Goal: Transaction & Acquisition: Purchase product/service

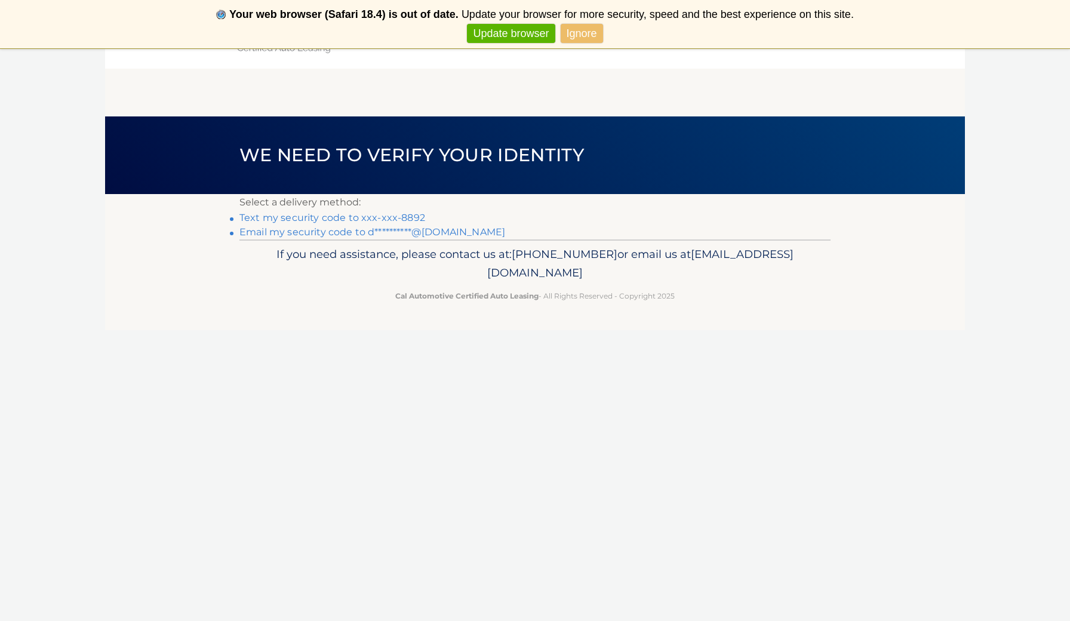
click at [385, 219] on link "Text my security code to xxx-xxx-8892" at bounding box center [332, 217] width 186 height 11
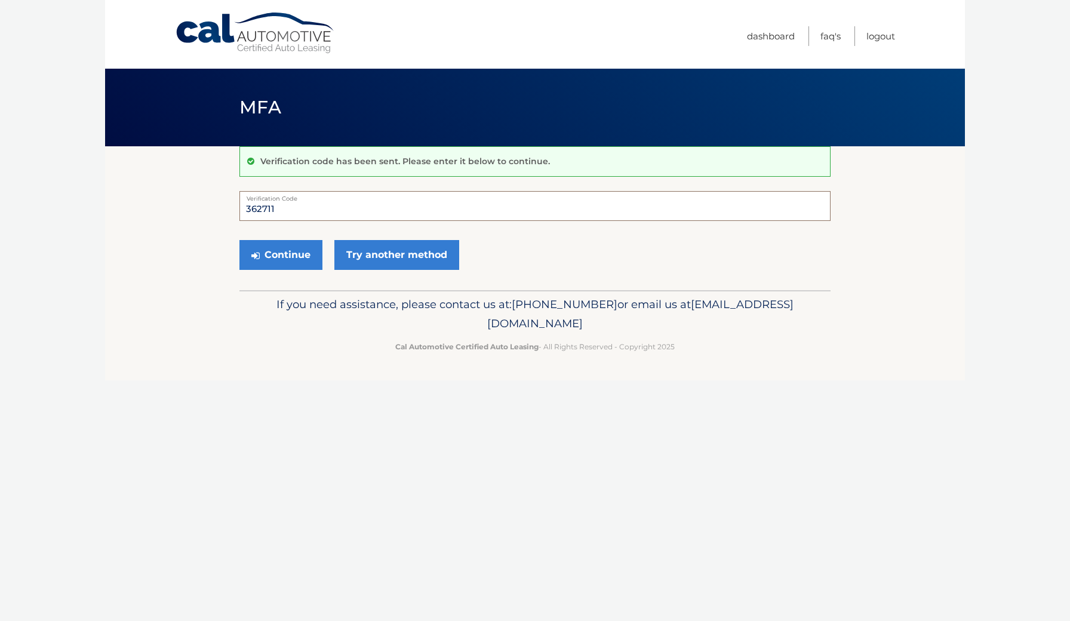
type input "362711"
click at [281, 254] on button "Continue" at bounding box center [280, 255] width 83 height 30
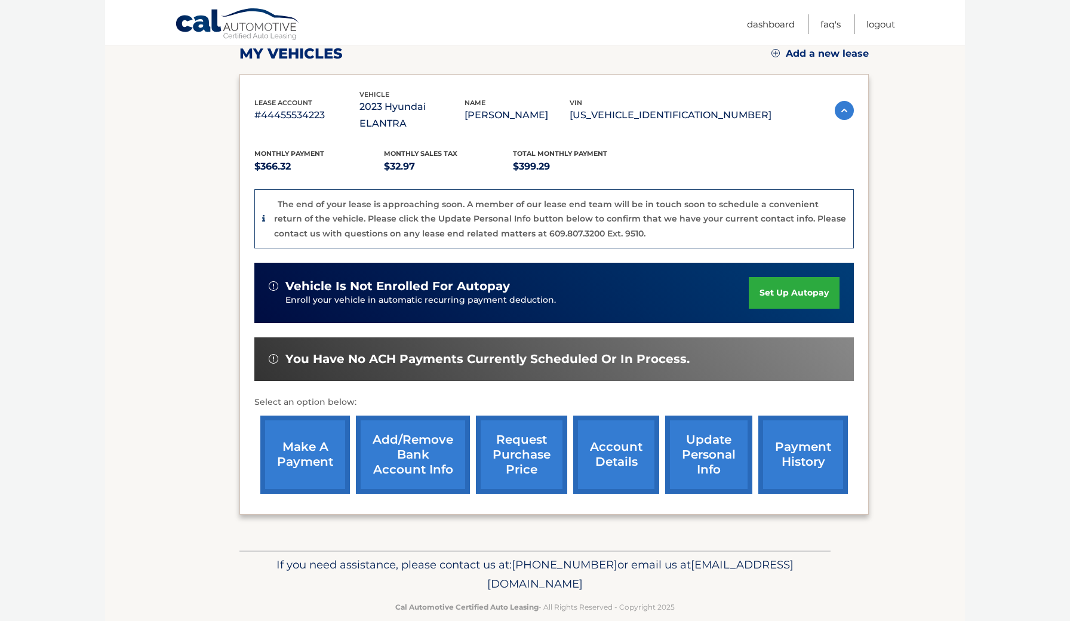
scroll to position [173, 0]
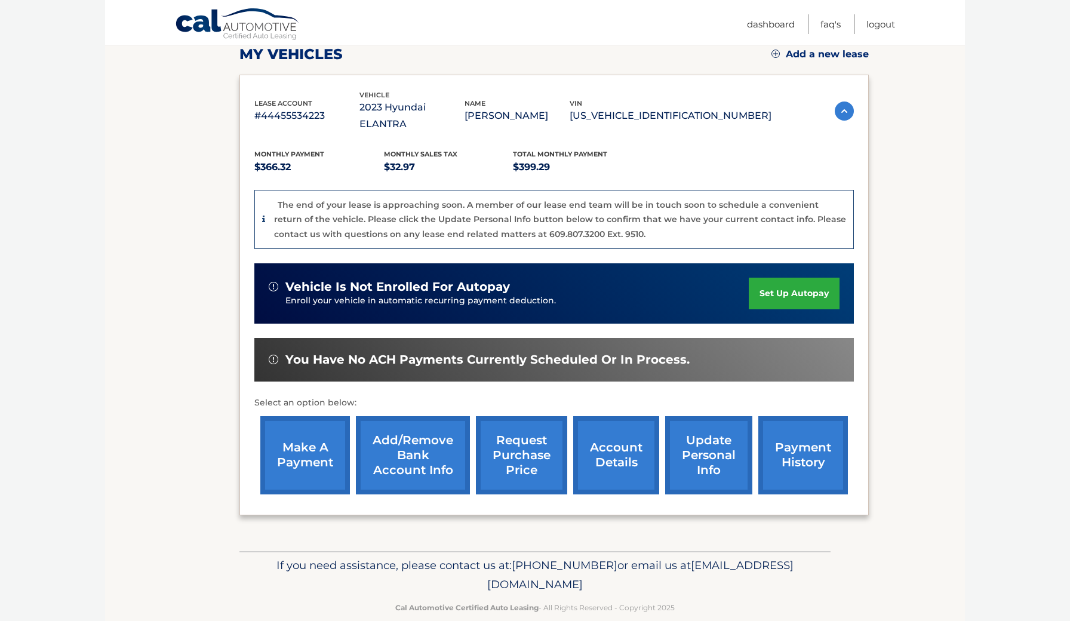
click at [309, 450] on link "make a payment" at bounding box center [305, 455] width 90 height 78
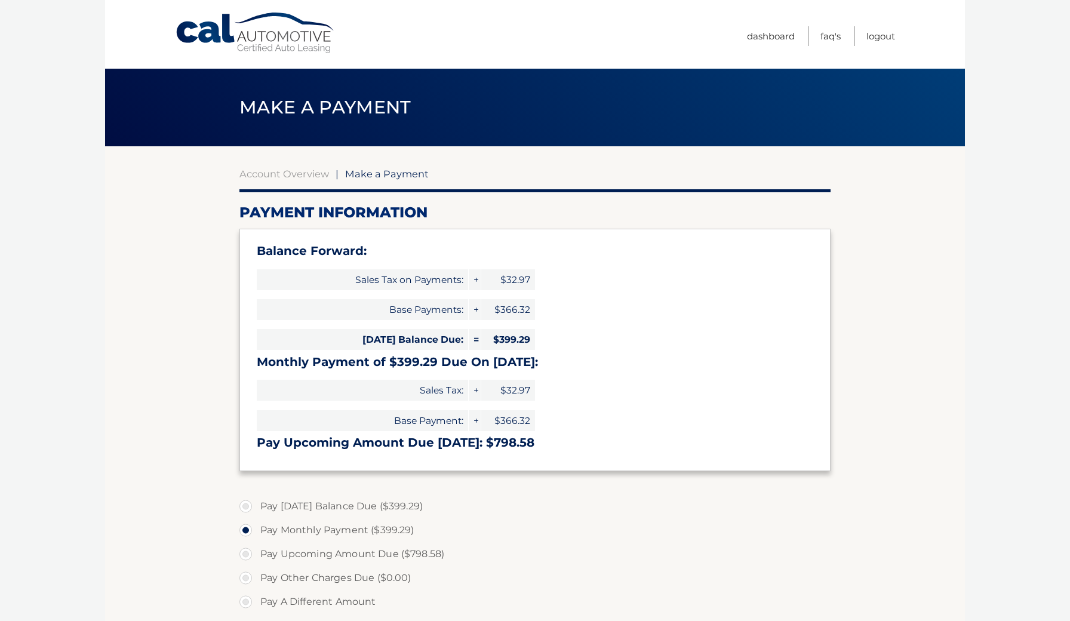
select select "OWIyNThiYjAtZjU4Ni00NzM3LWI4MzMtZjIxNjg2NDZjYTc4"
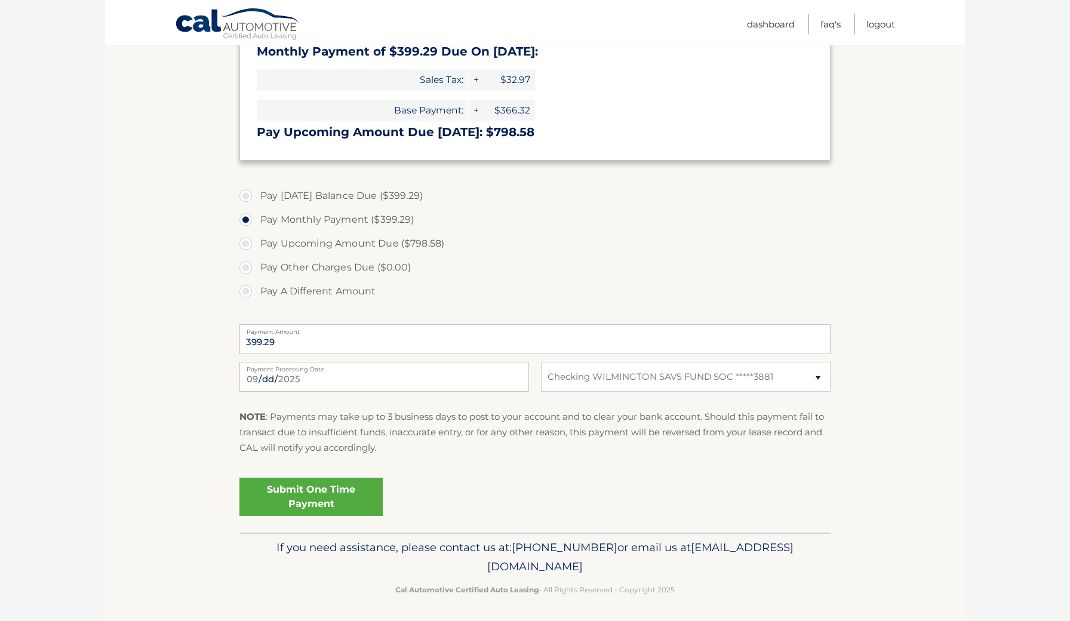
scroll to position [309, 0]
click at [299, 497] on link "Submit One Time Payment" at bounding box center [310, 498] width 143 height 38
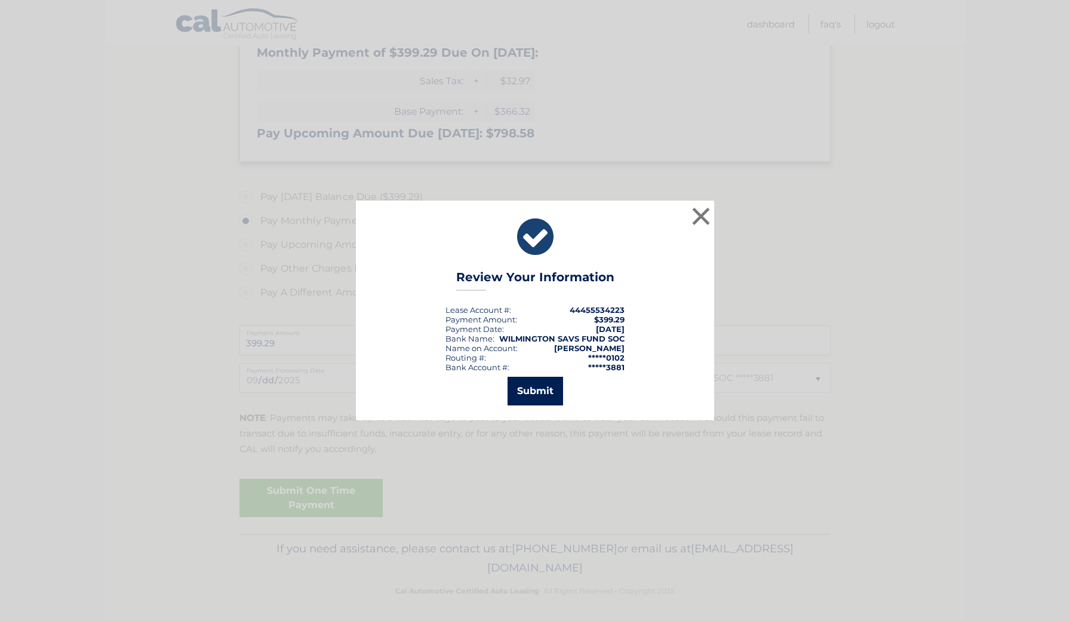
click at [539, 396] on button "Submit" at bounding box center [535, 391] width 56 height 29
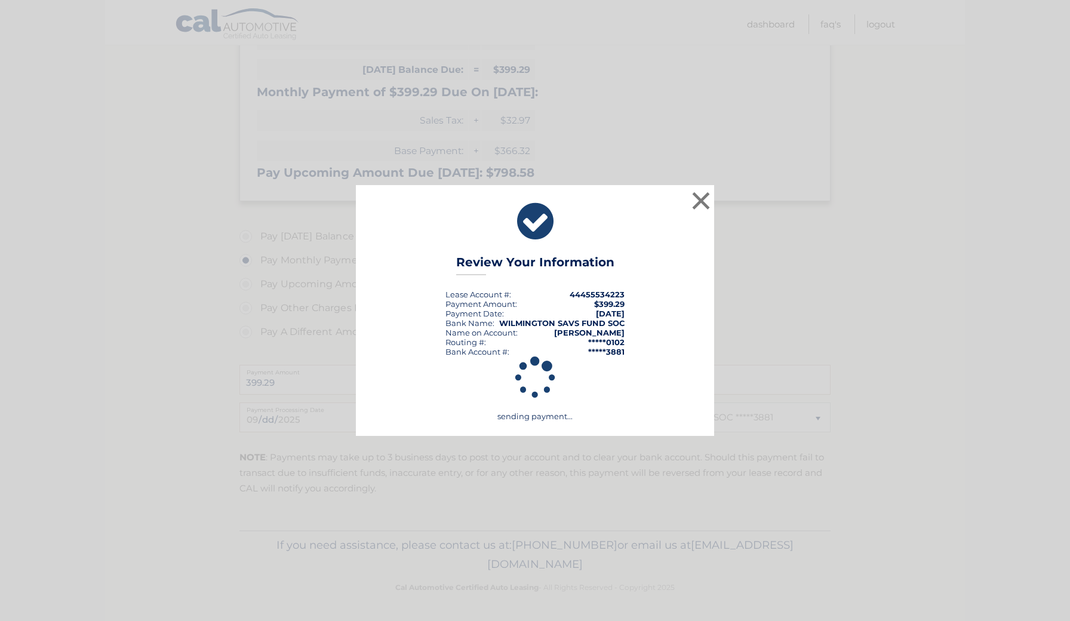
scroll to position [266, 0]
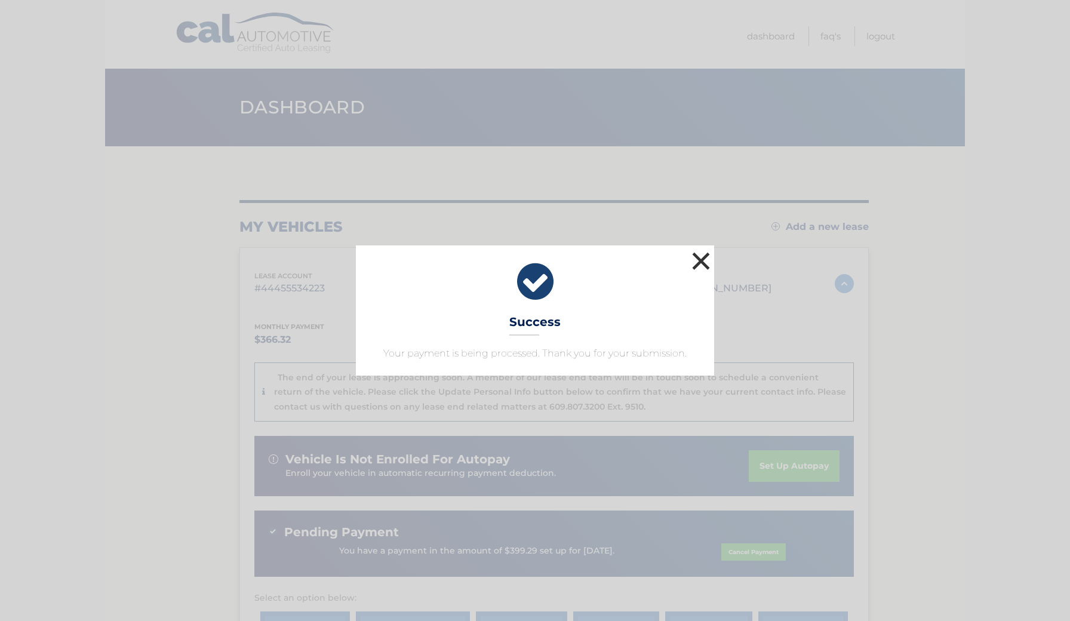
click at [699, 264] on button "×" at bounding box center [701, 261] width 24 height 24
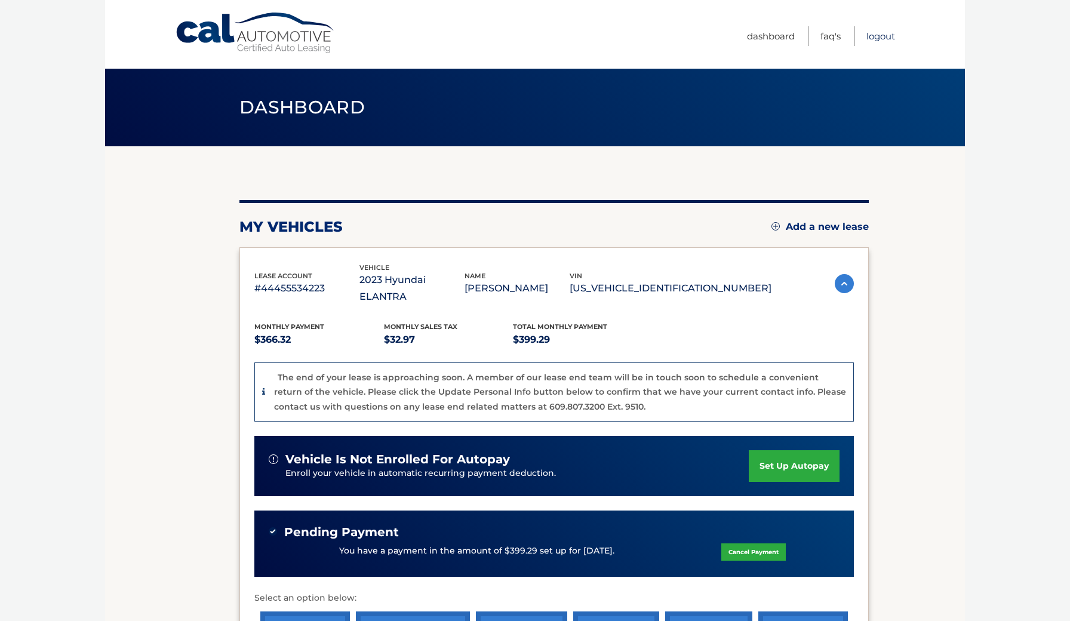
click at [882, 38] on link "Logout" at bounding box center [880, 36] width 29 height 20
